Goal: Information Seeking & Learning: Learn about a topic

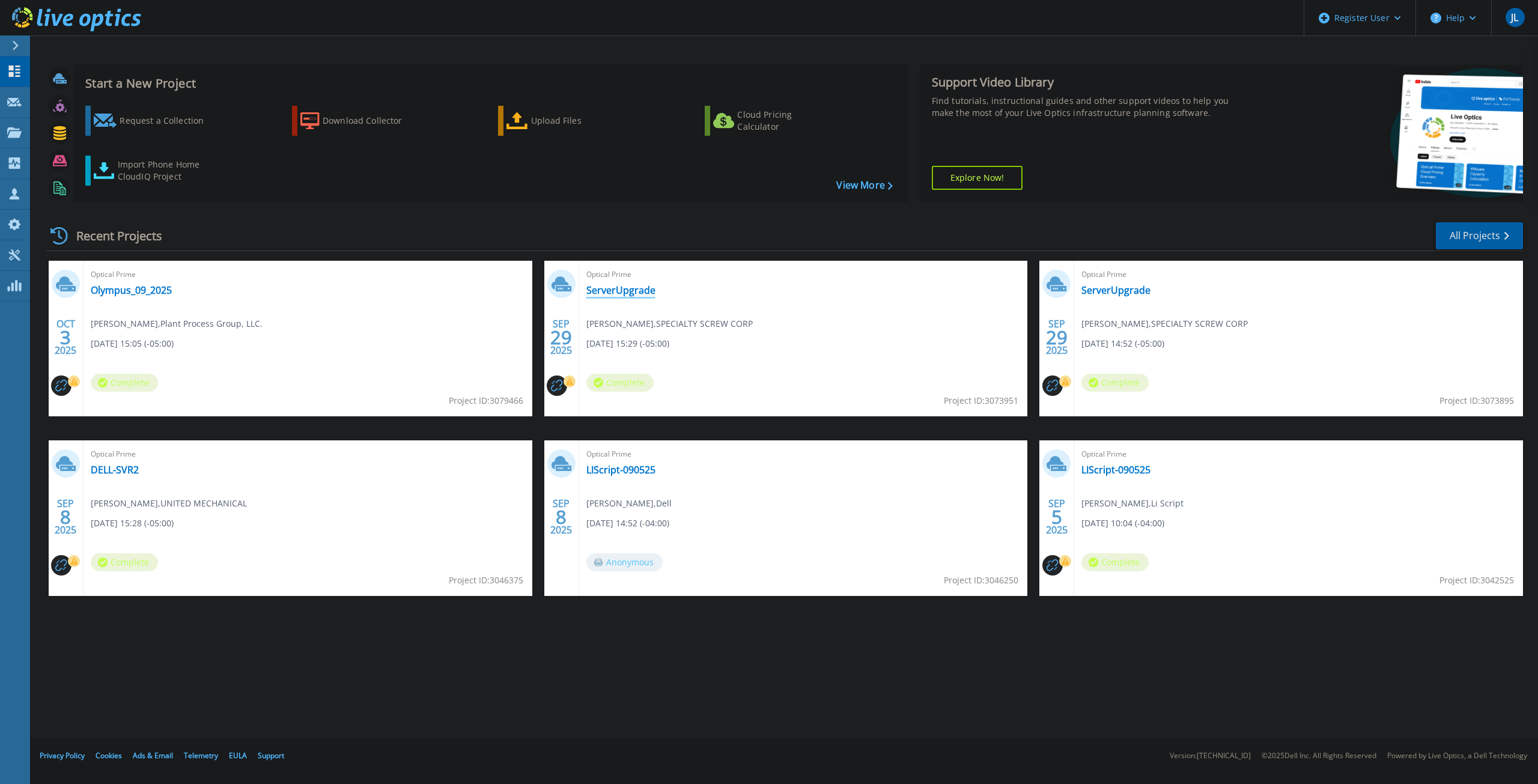
click at [637, 290] on link "ServerUpgrade" at bounding box center [621, 290] width 69 height 12
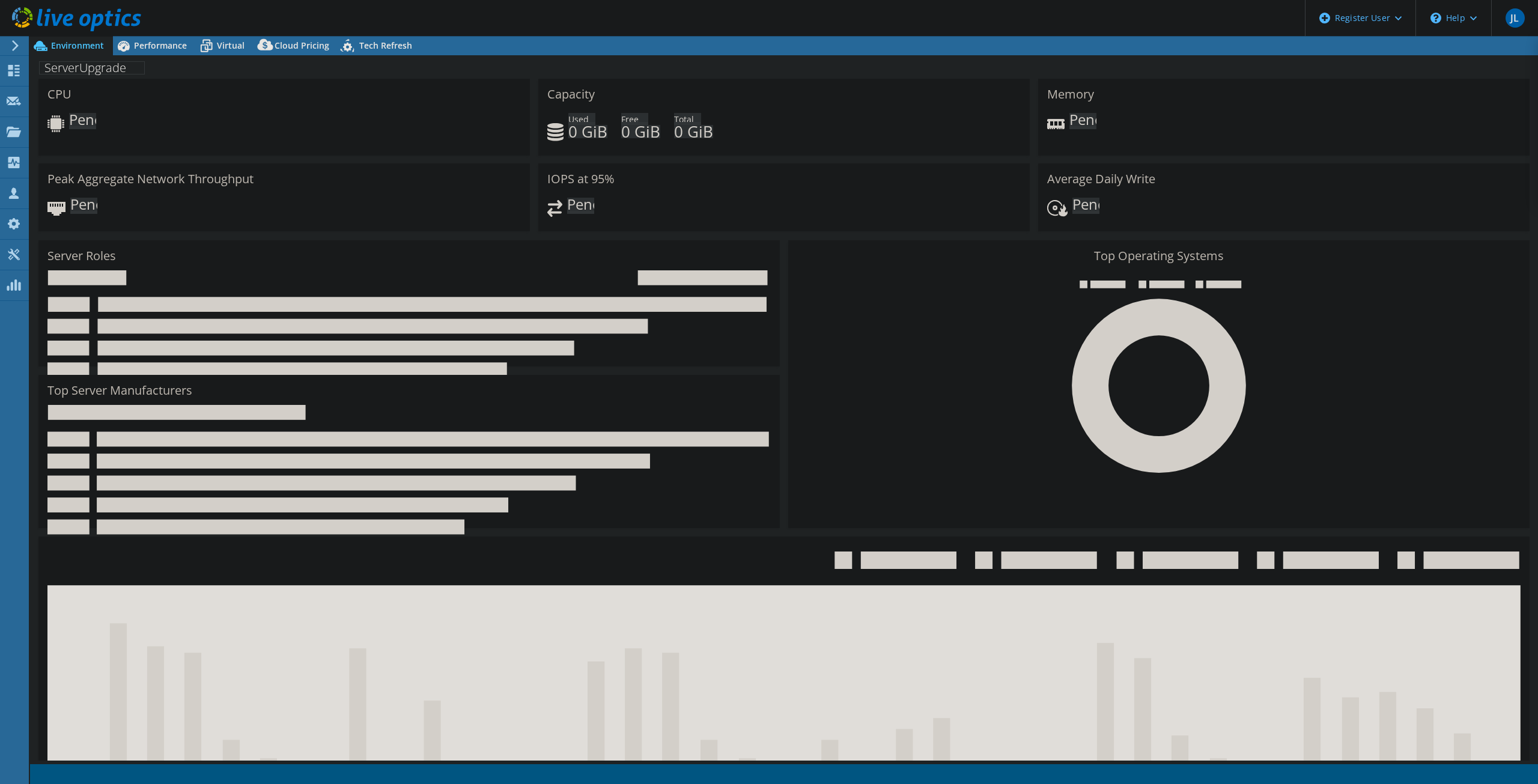
select select "USD"
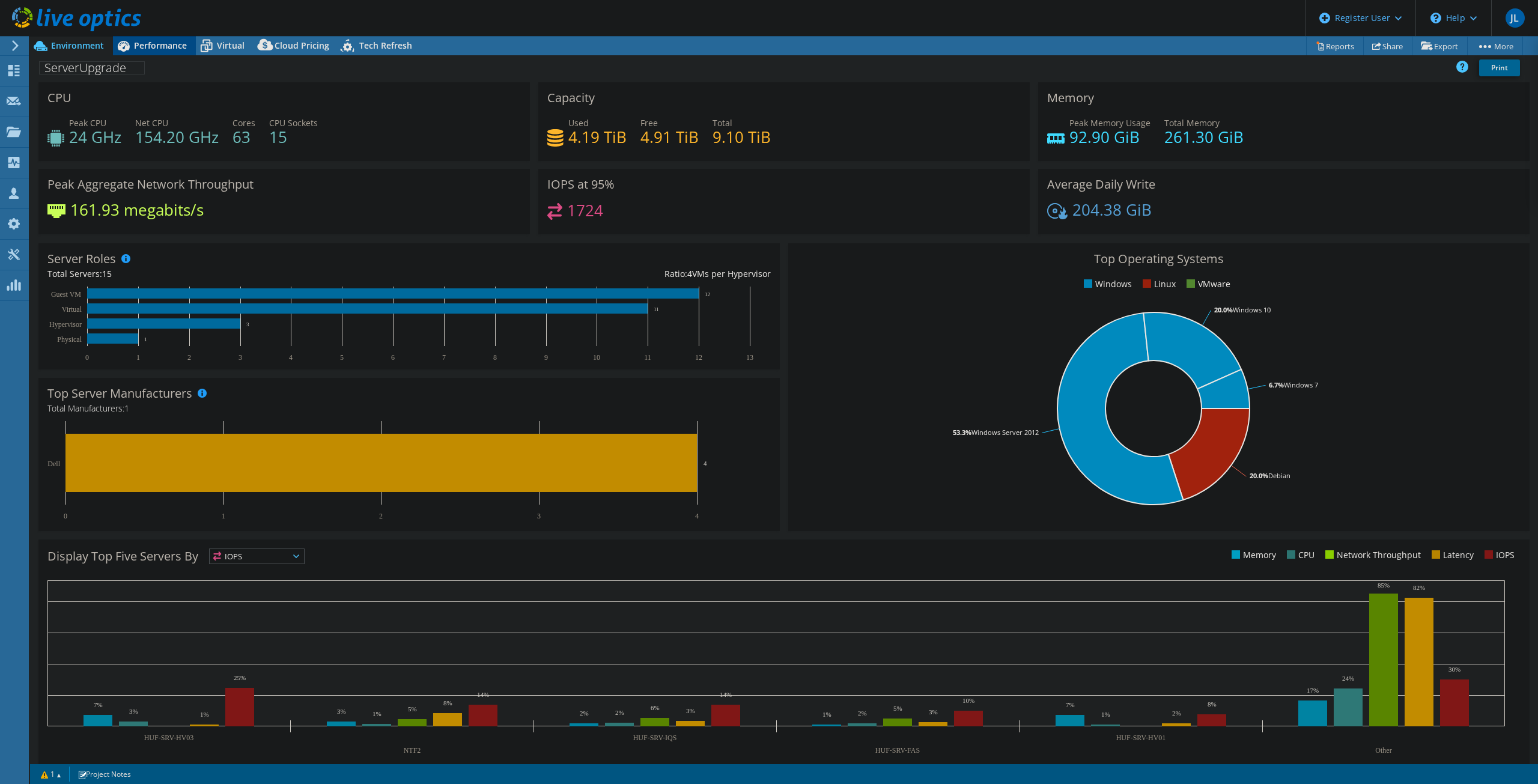
click at [163, 40] on span "Performance" at bounding box center [160, 45] width 53 height 12
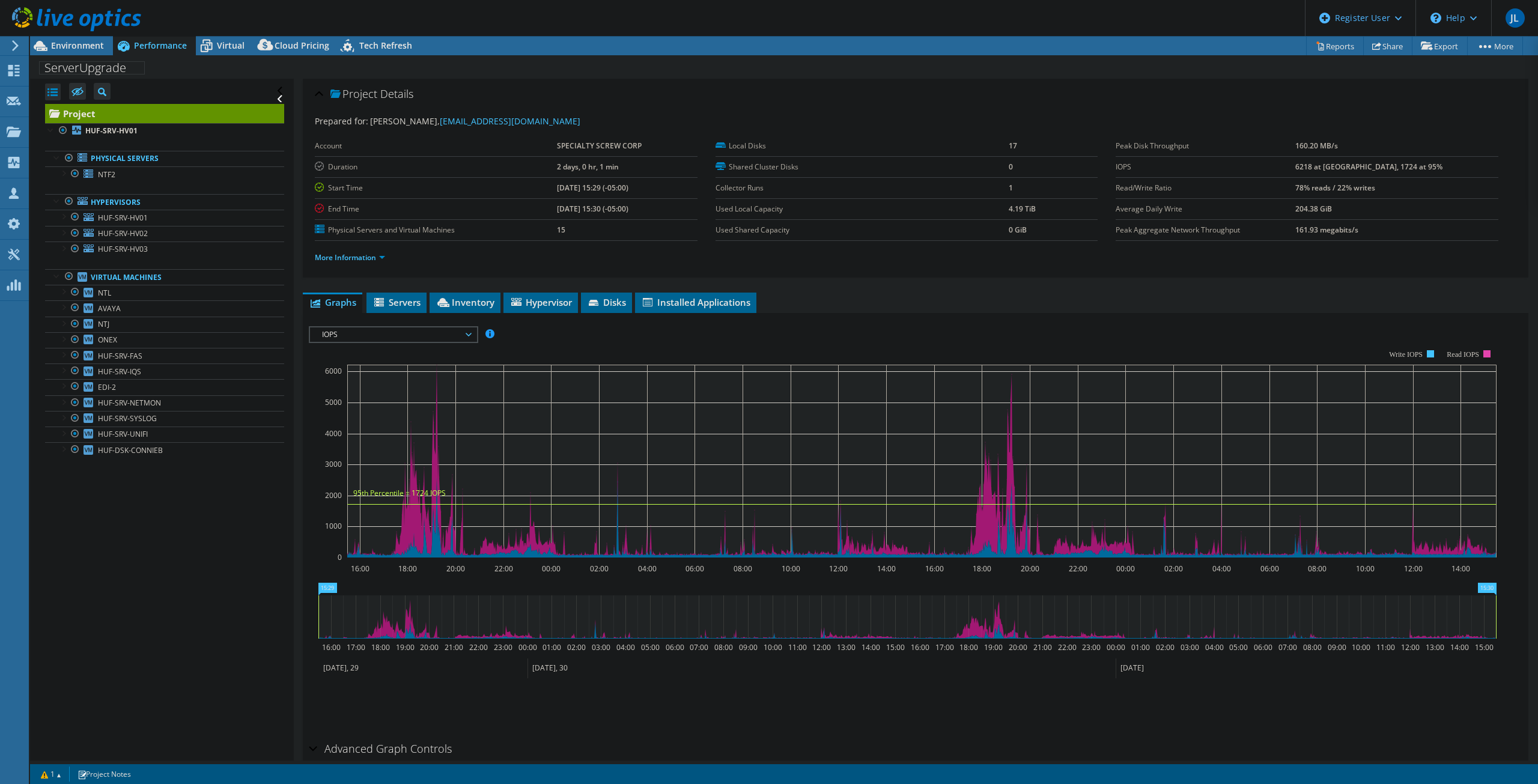
click at [380, 251] on li "More Information" at bounding box center [353, 257] width 77 height 13
click at [381, 259] on link "More Information" at bounding box center [350, 257] width 71 height 10
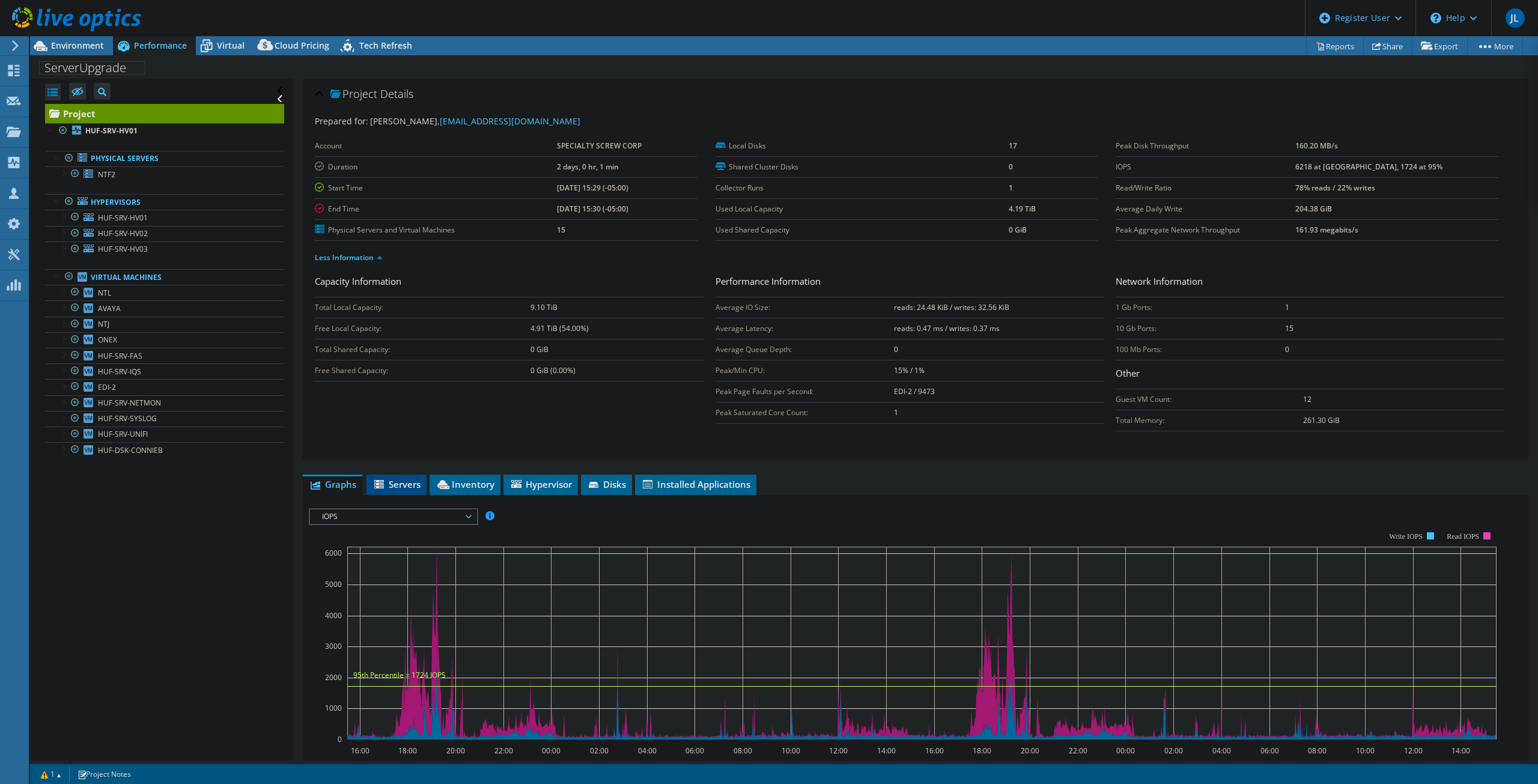
click at [410, 485] on span "Servers" at bounding box center [396, 484] width 48 height 12
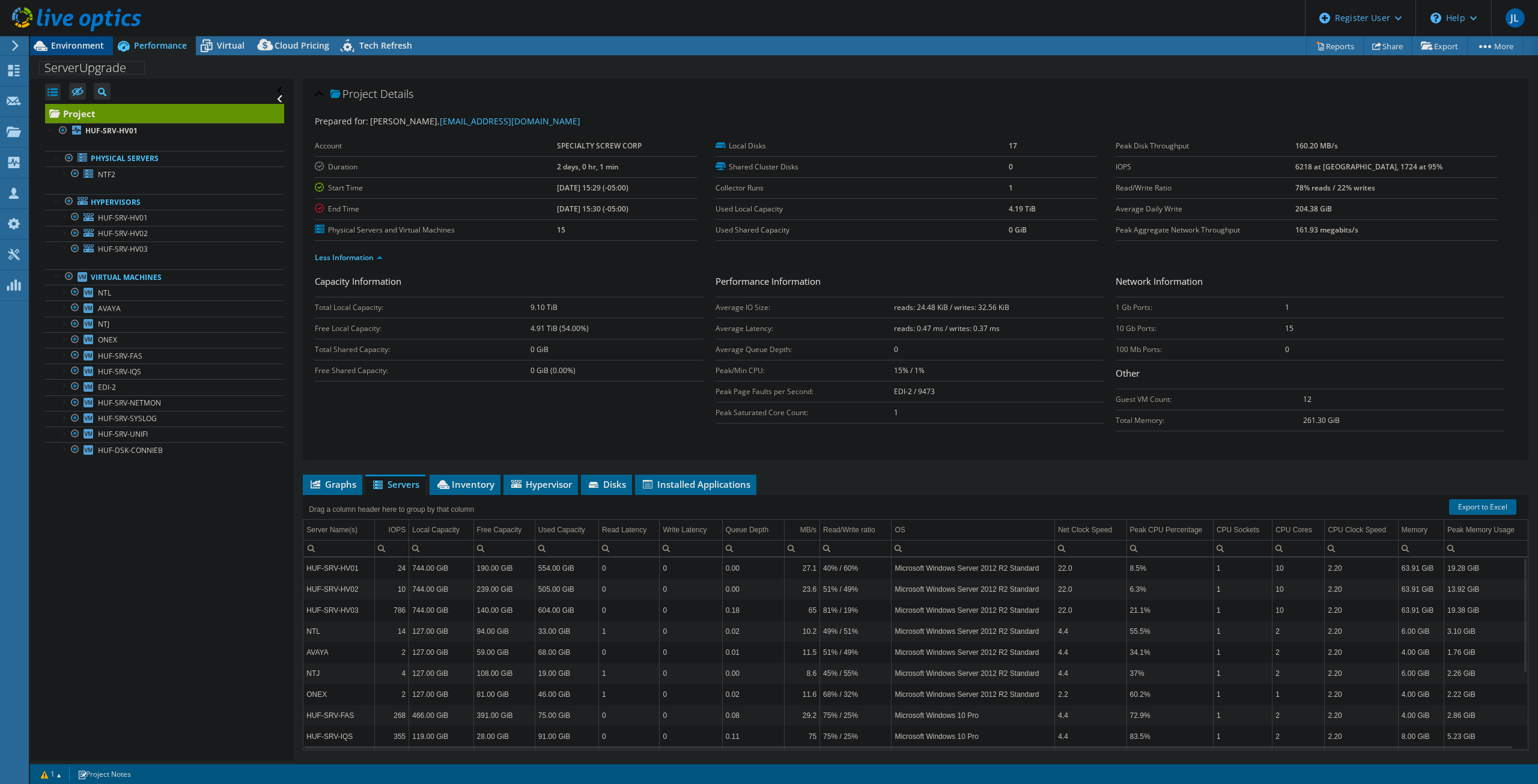
click at [85, 45] on span "Environment" at bounding box center [77, 45] width 53 height 12
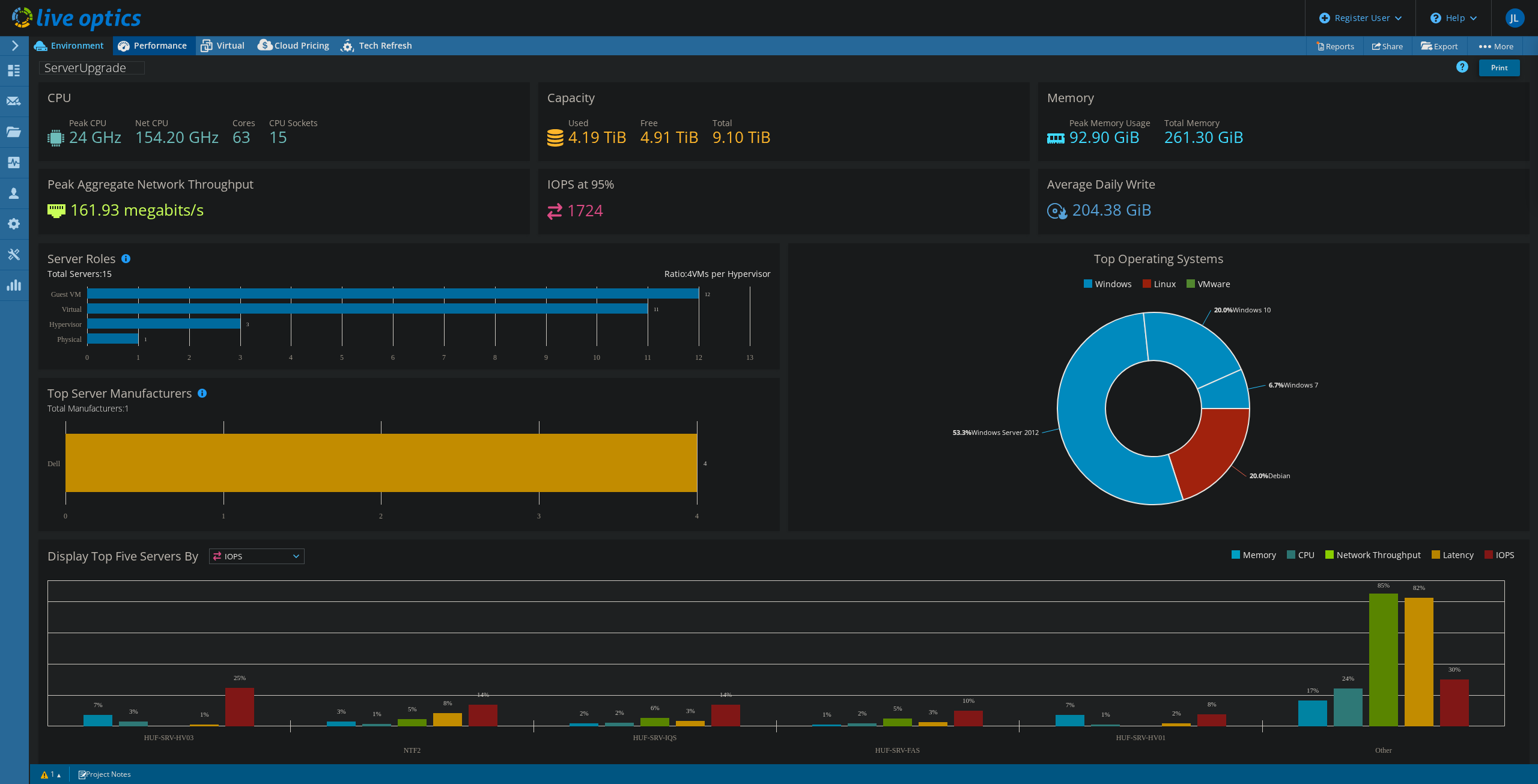
click at [166, 44] on span "Performance" at bounding box center [160, 45] width 53 height 12
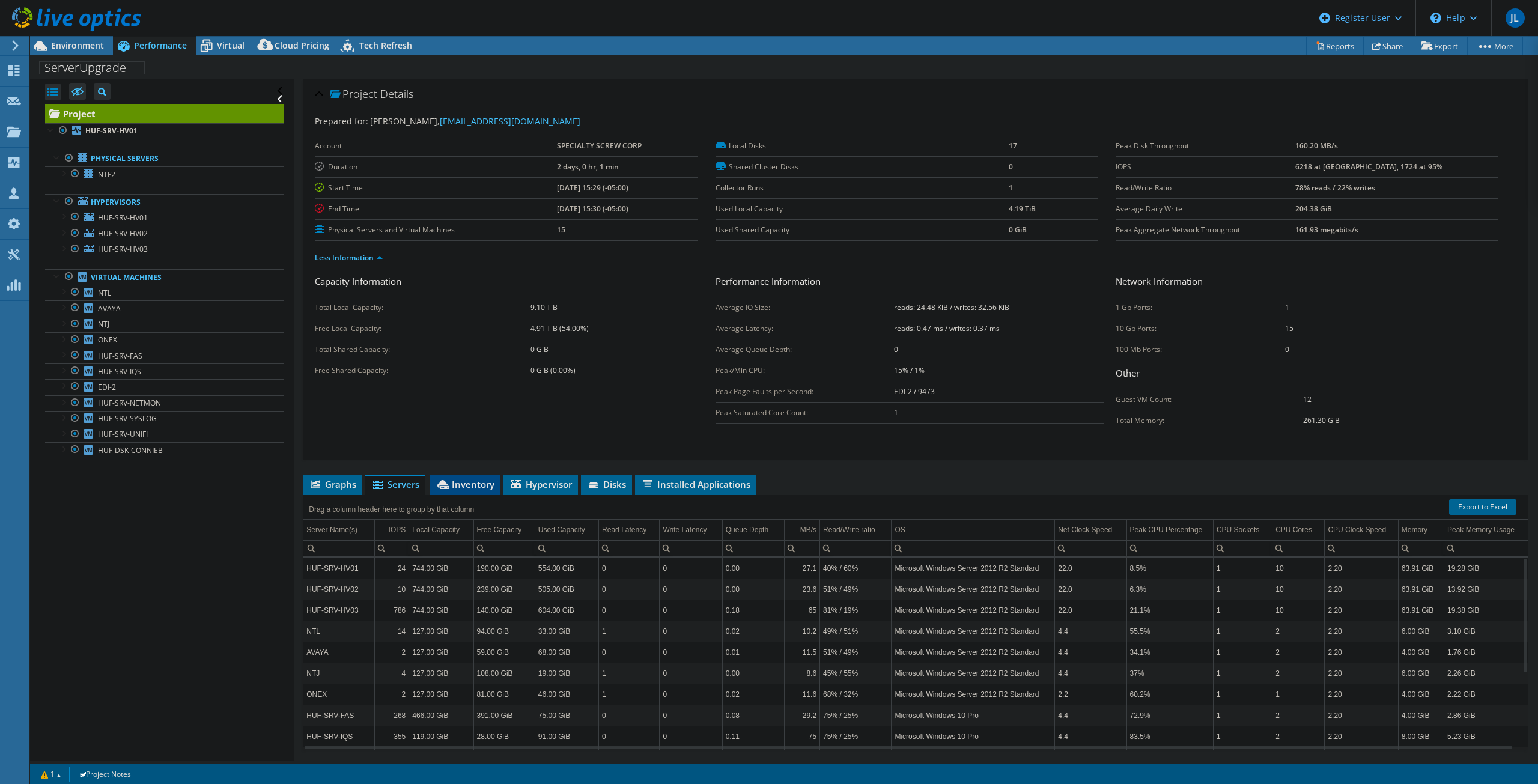
click at [476, 485] on span "Inventory" at bounding box center [465, 484] width 59 height 12
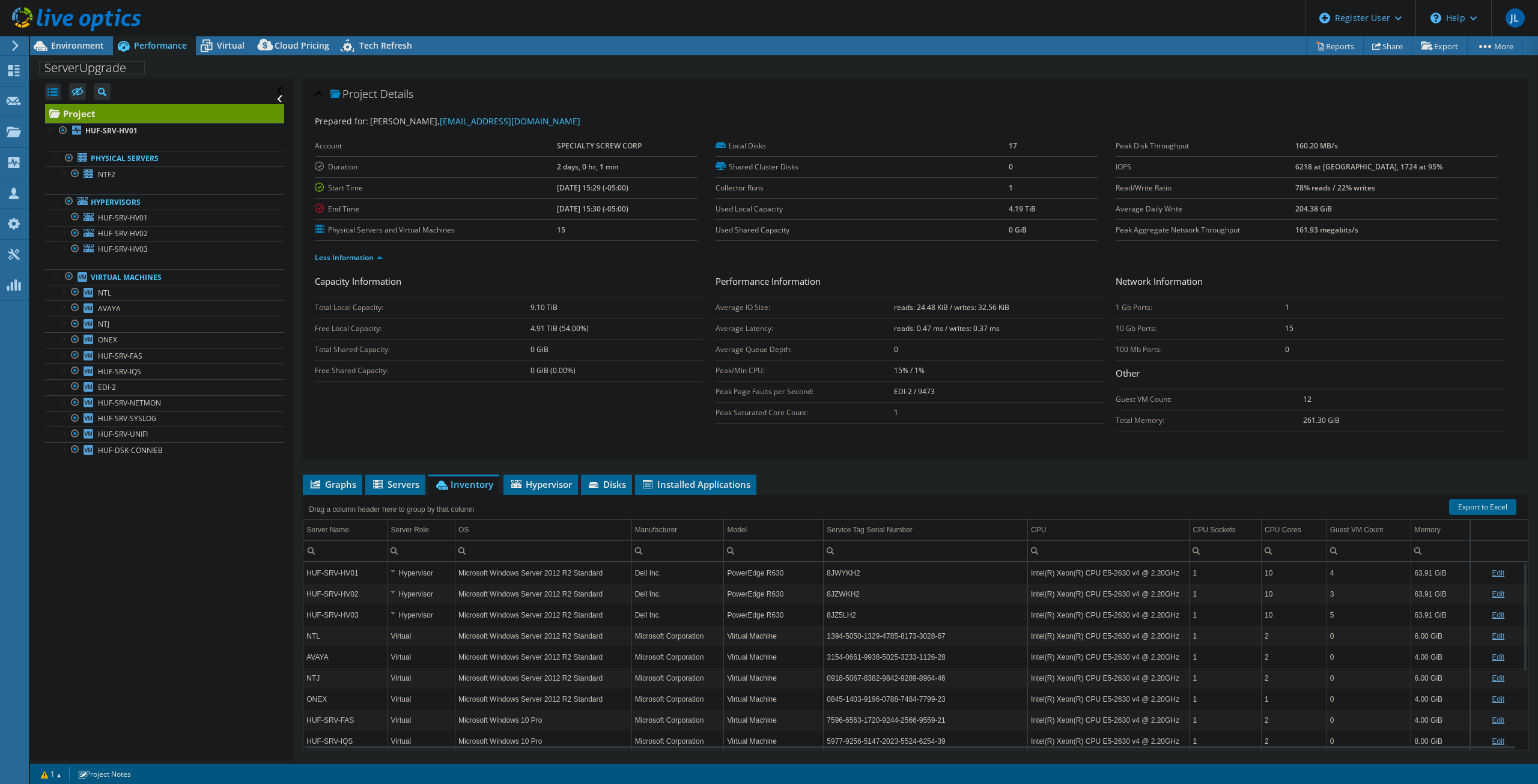
click at [553, 437] on form "Capacity Information Total Local Capacity: 9.10 TiB Free Local Capacity: 4.91 T…" at bounding box center [915, 358] width 1201 height 167
click at [93, 53] on div "Environment" at bounding box center [72, 45] width 83 height 19
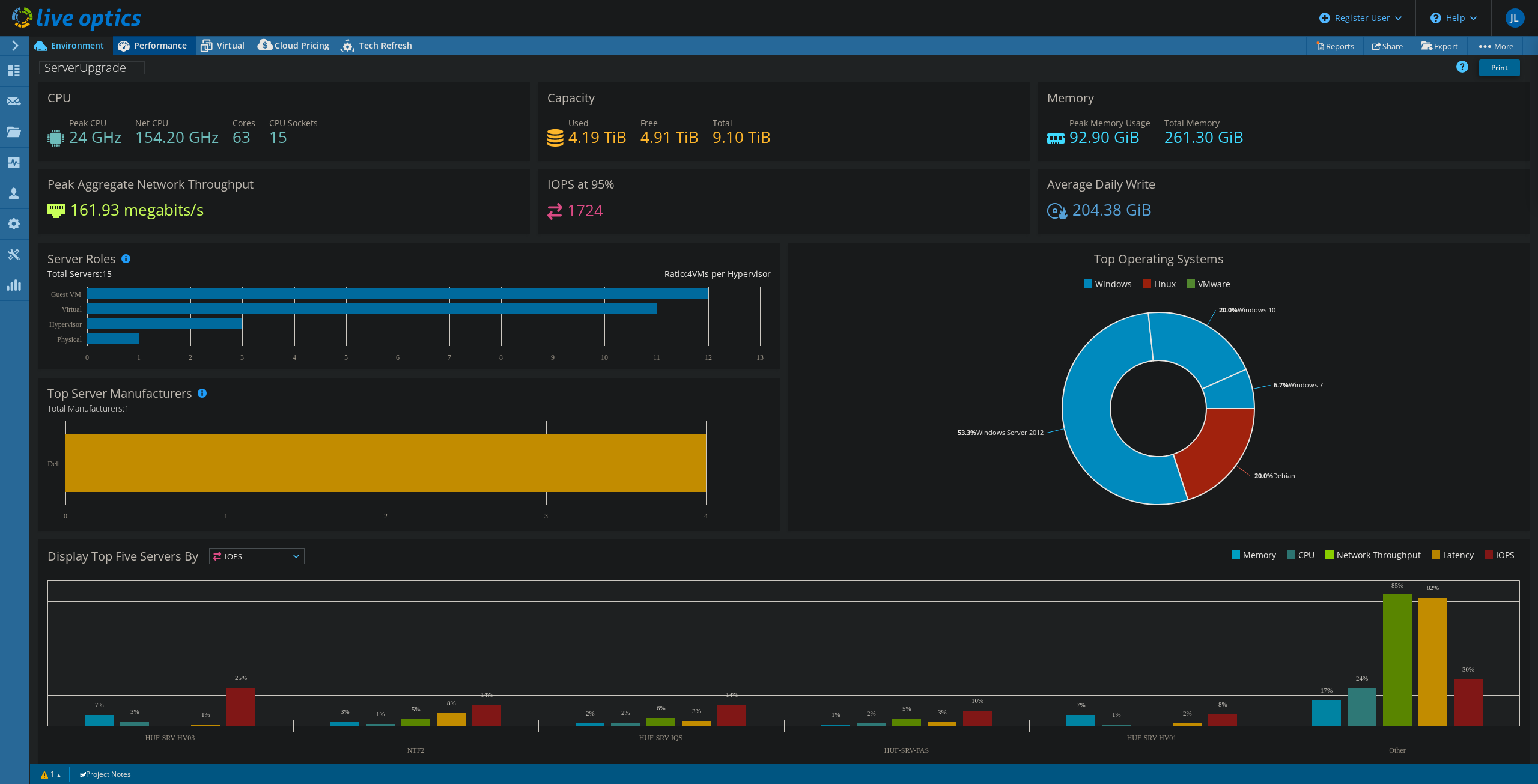
click at [148, 49] on span "Performance" at bounding box center [160, 45] width 53 height 12
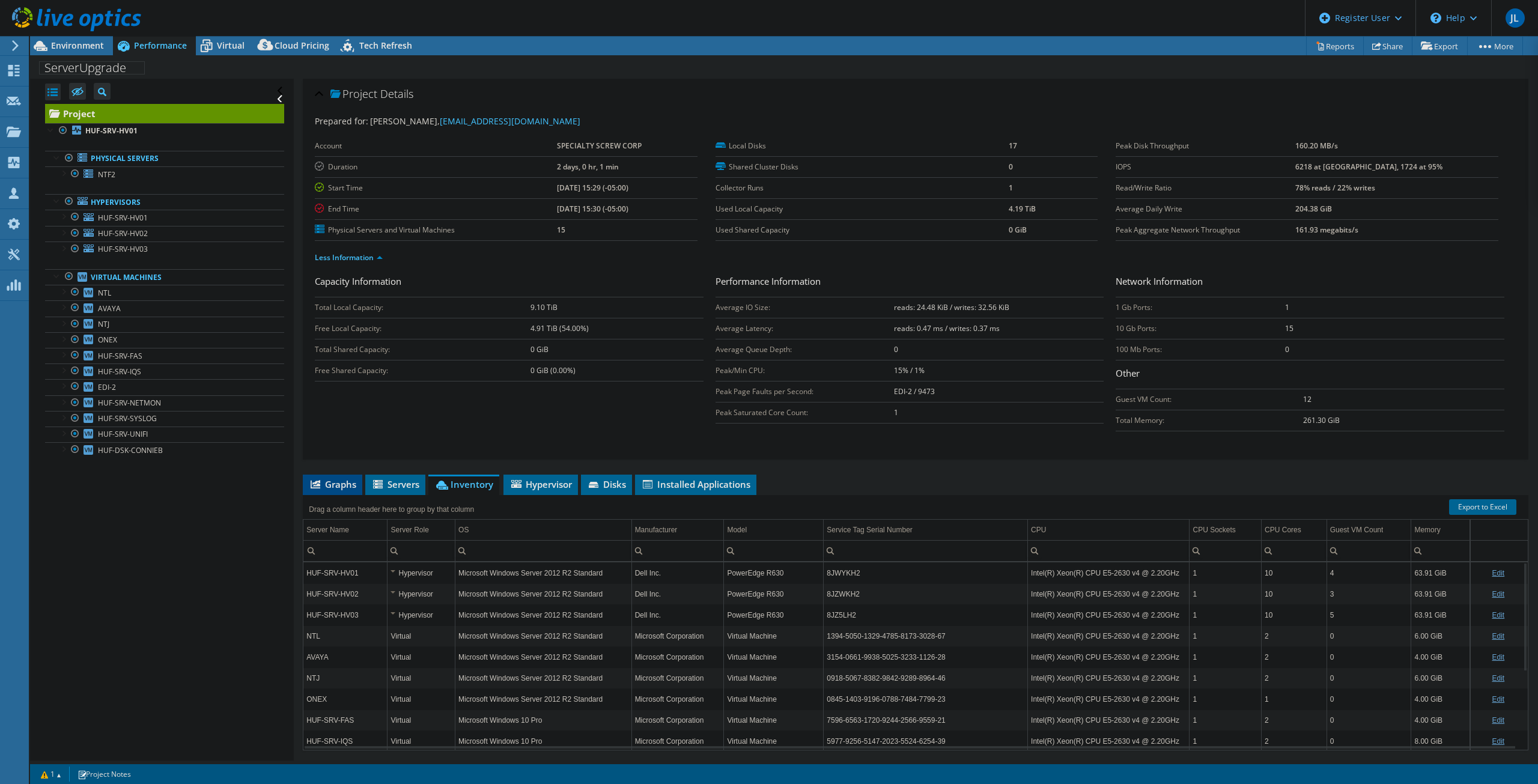
click at [346, 486] on span "Graphs" at bounding box center [332, 484] width 47 height 12
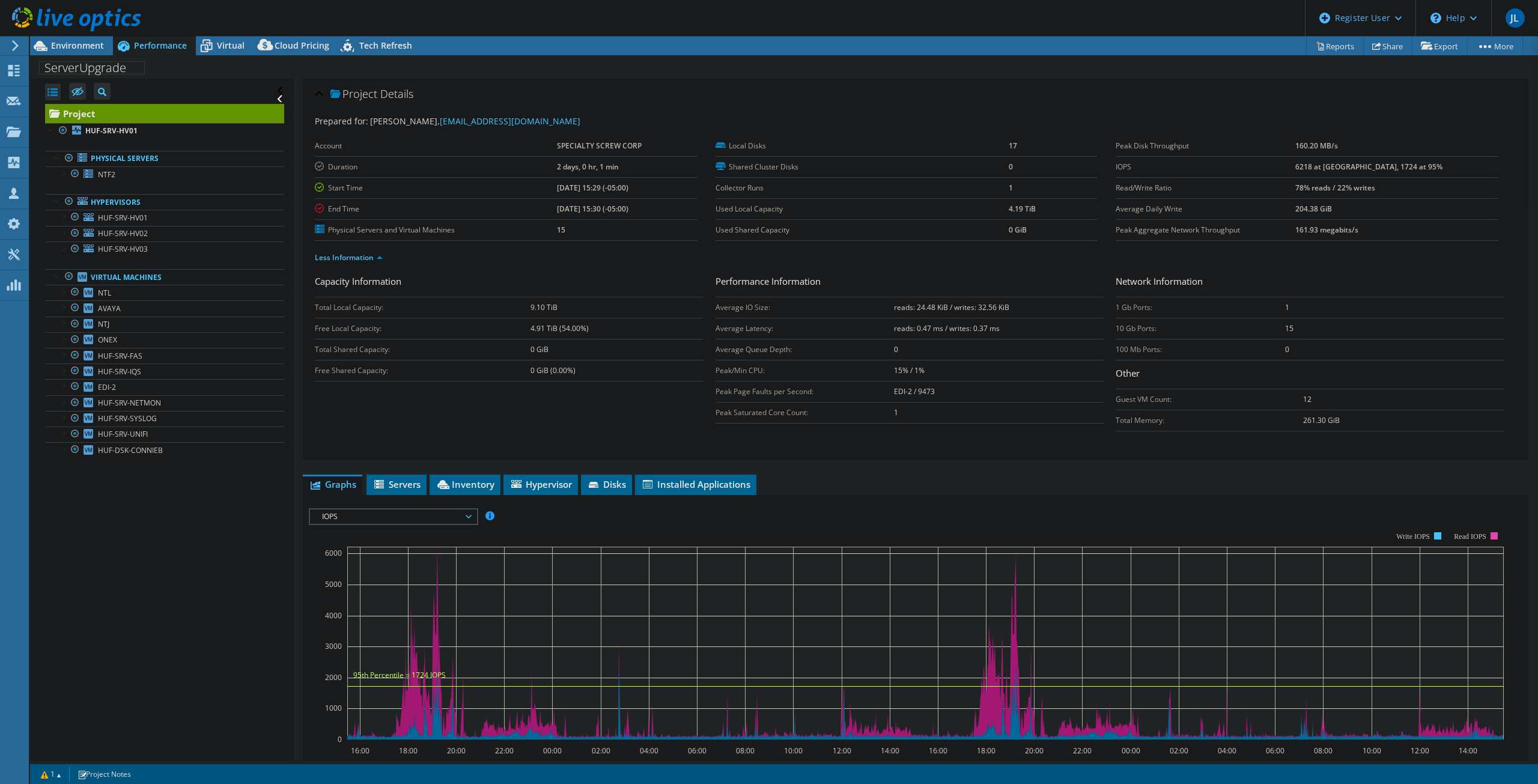
click at [459, 518] on span "IOPS" at bounding box center [393, 516] width 154 height 14
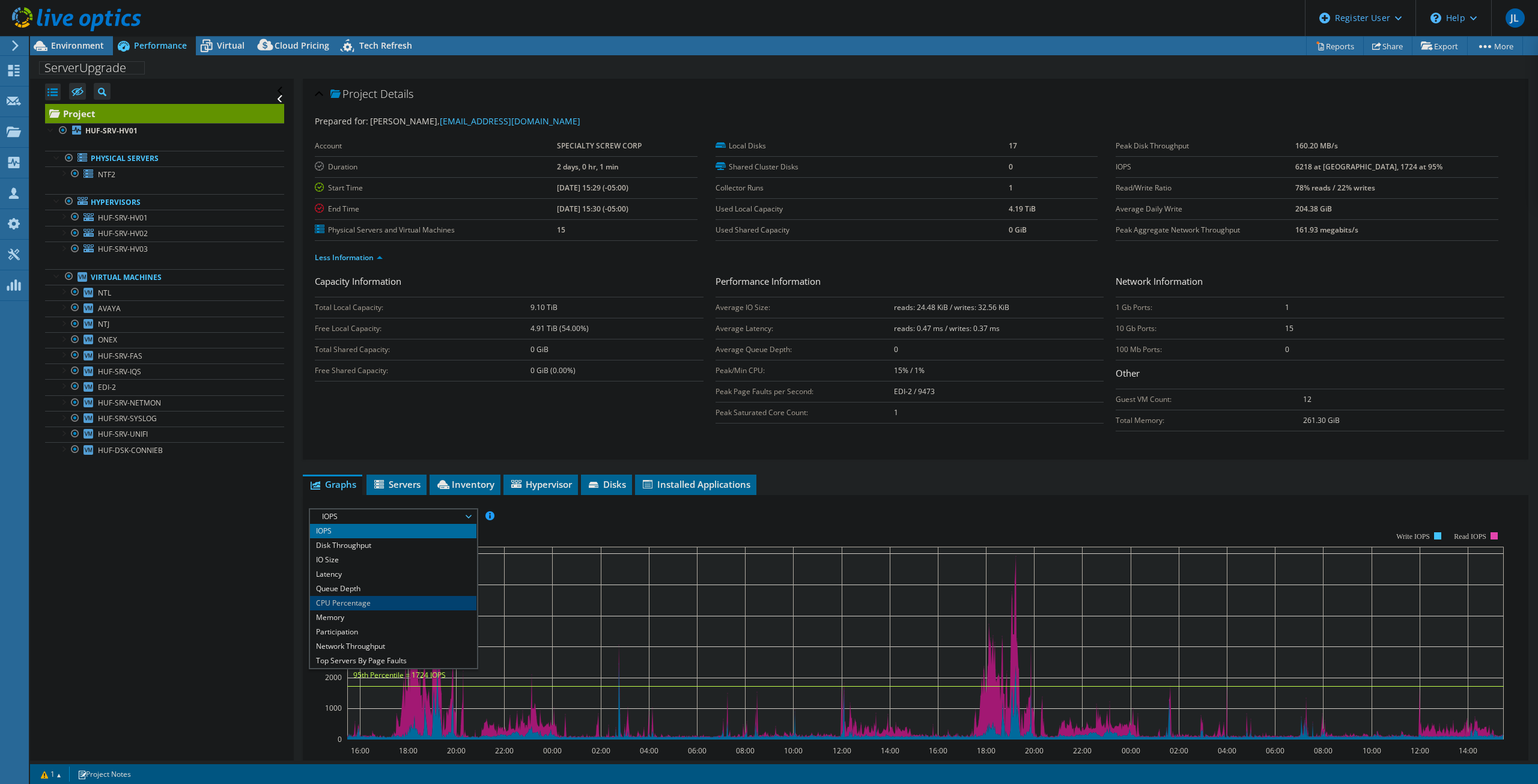
click at [412, 601] on li "CPU Percentage" at bounding box center [393, 602] width 167 height 14
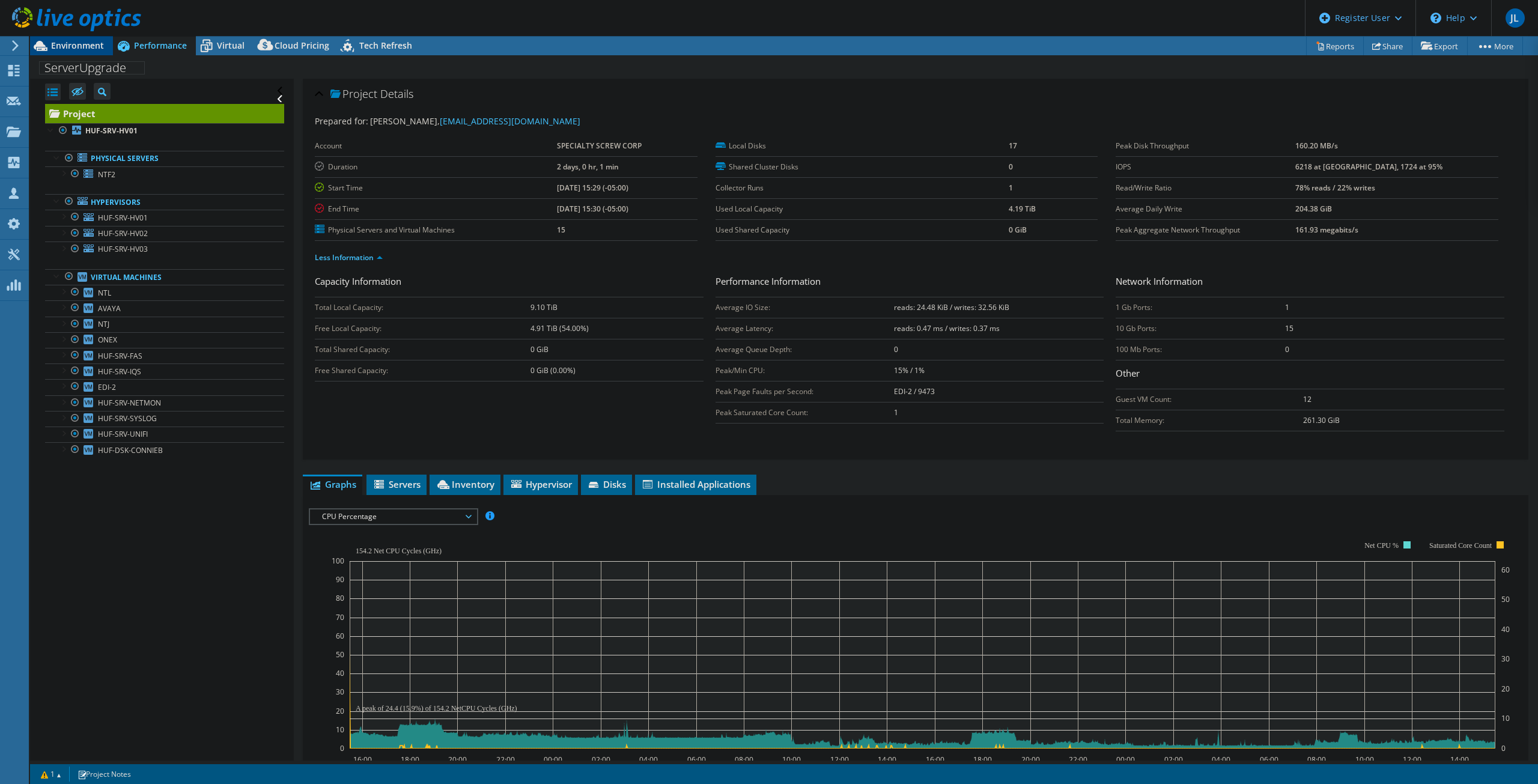
click at [84, 45] on span "Environment" at bounding box center [77, 45] width 53 height 12
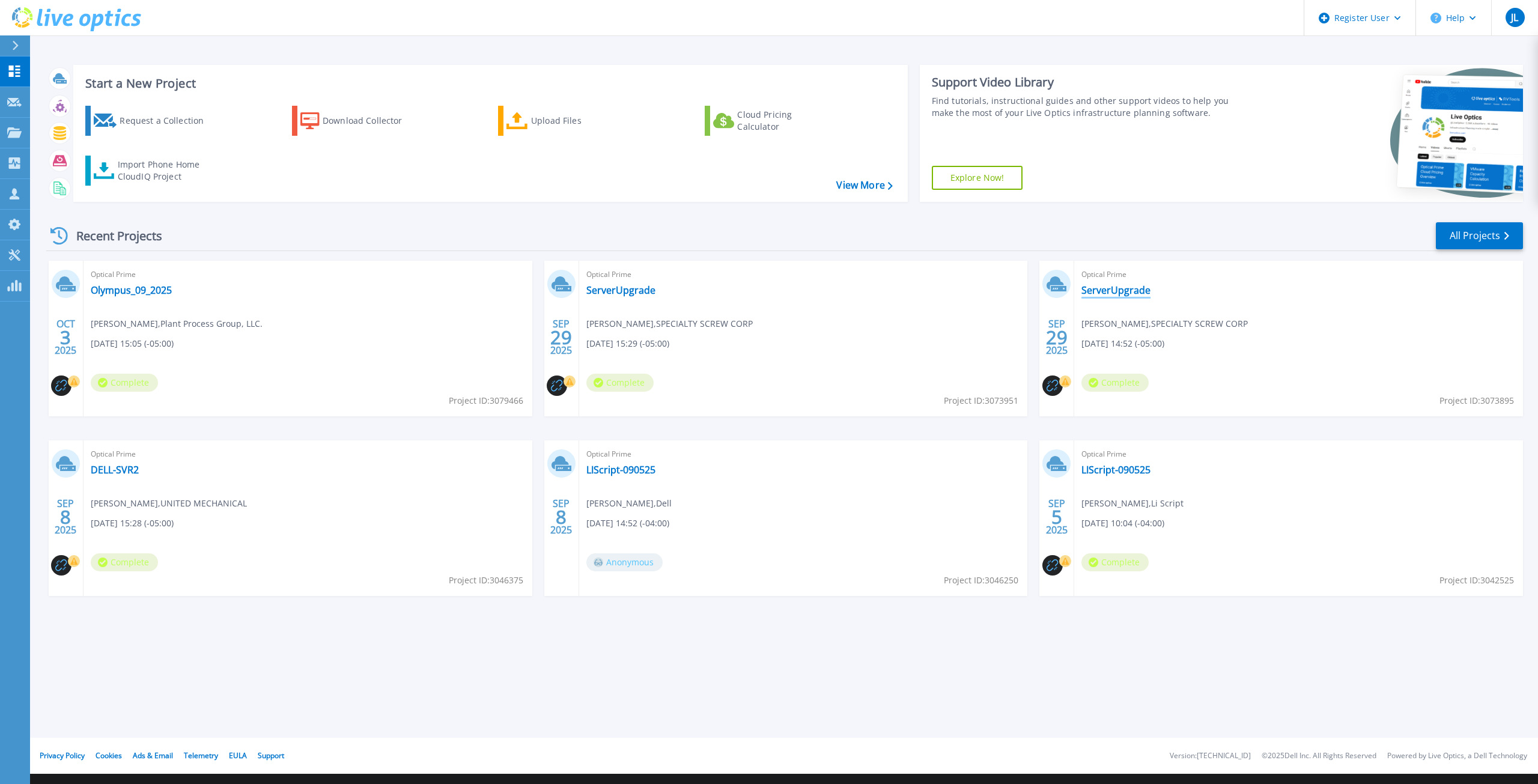
click at [1124, 294] on link "ServerUpgrade" at bounding box center [1116, 290] width 69 height 12
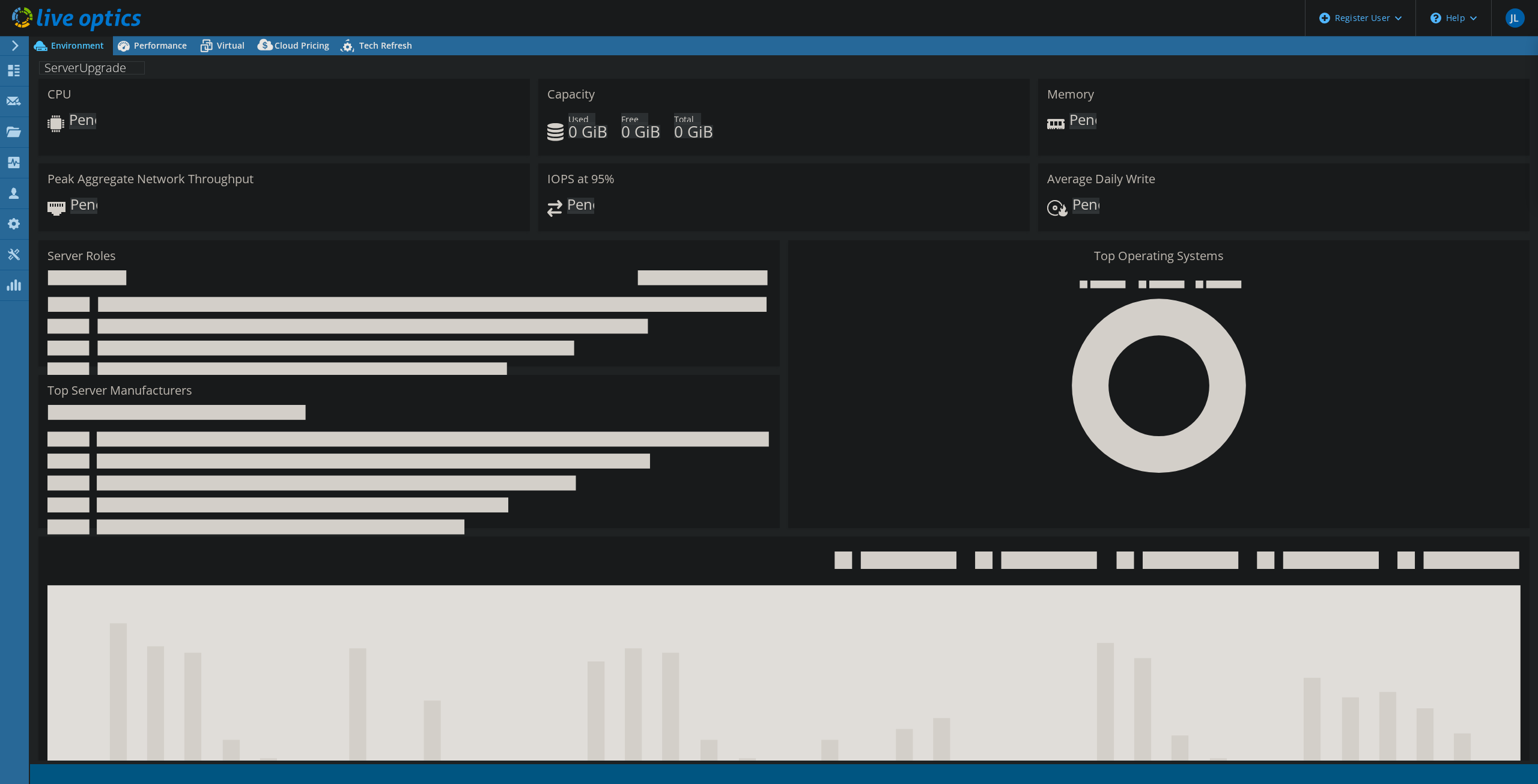
select select "USD"
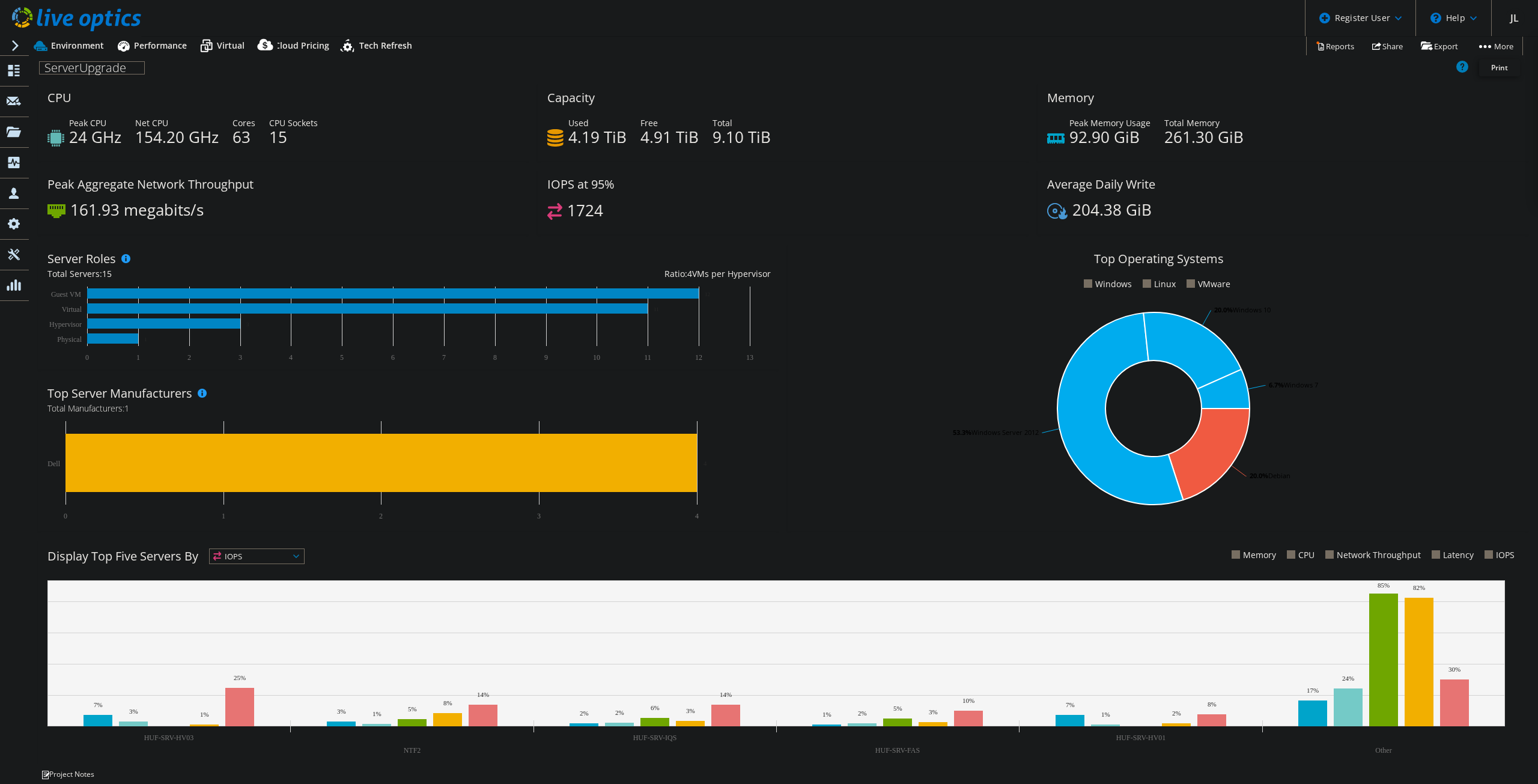
select select "USD"
